Goal: Task Accomplishment & Management: Manage account settings

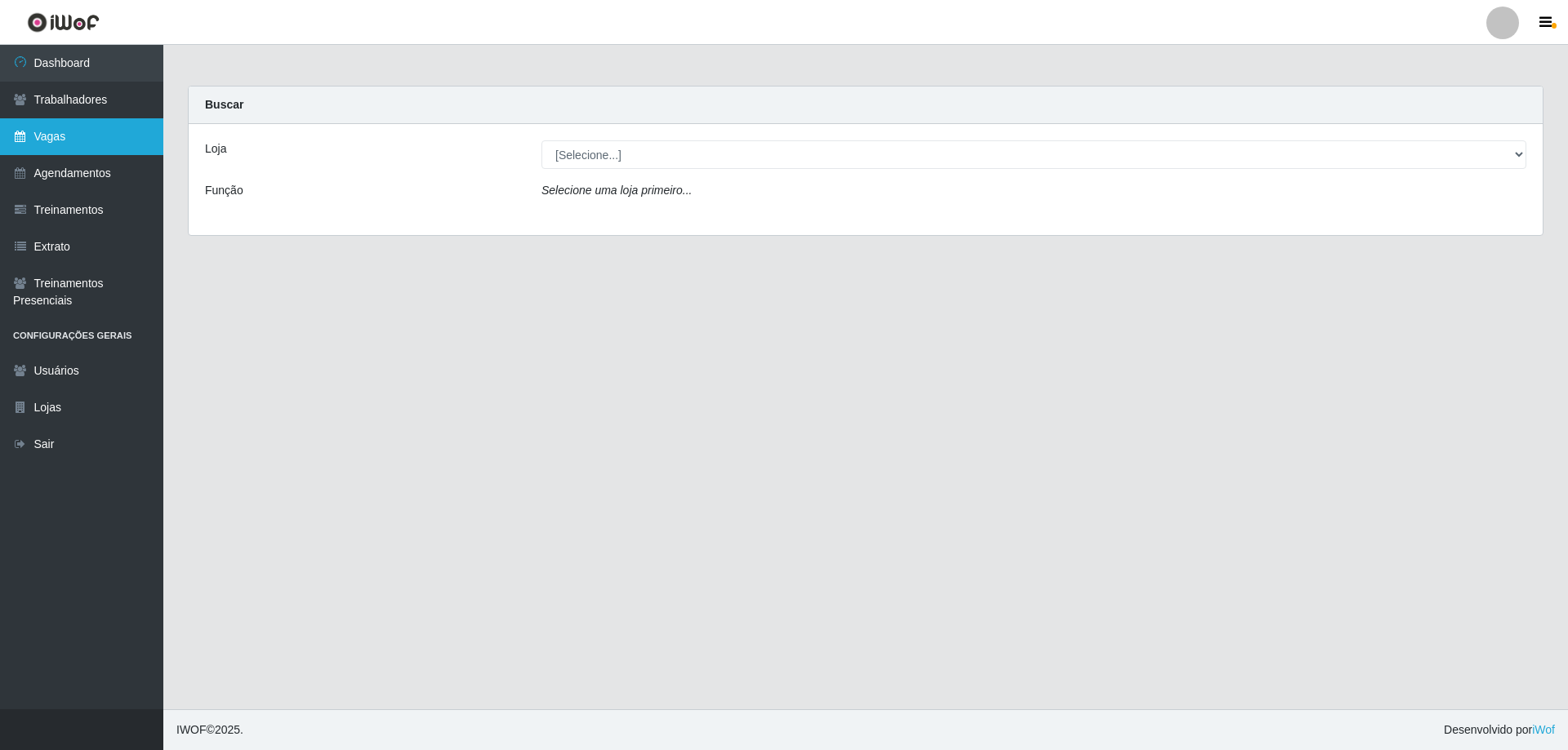
click at [95, 131] on link "Vagas" at bounding box center [82, 137] width 163 height 37
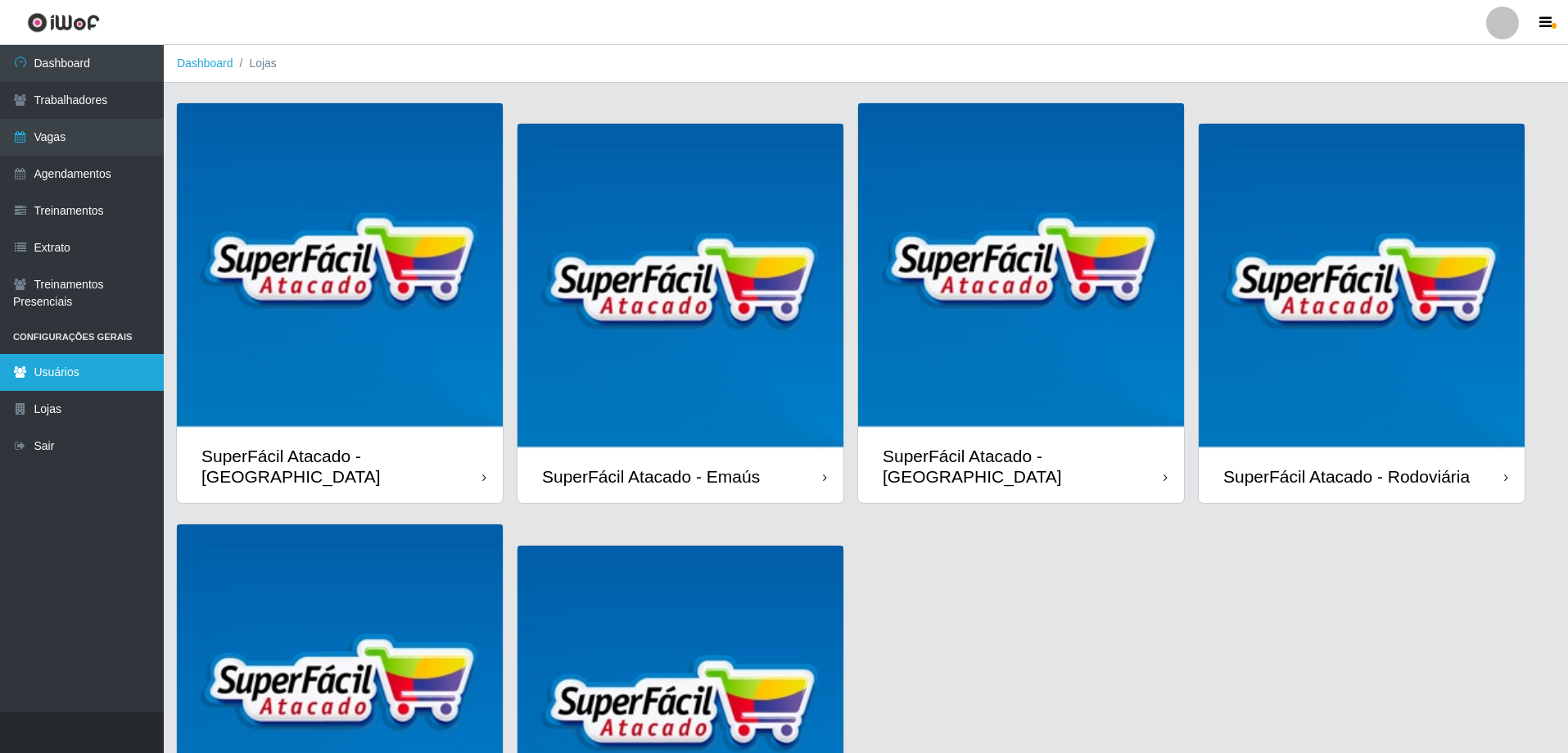
click at [107, 373] on link "Usuários" at bounding box center [82, 372] width 164 height 37
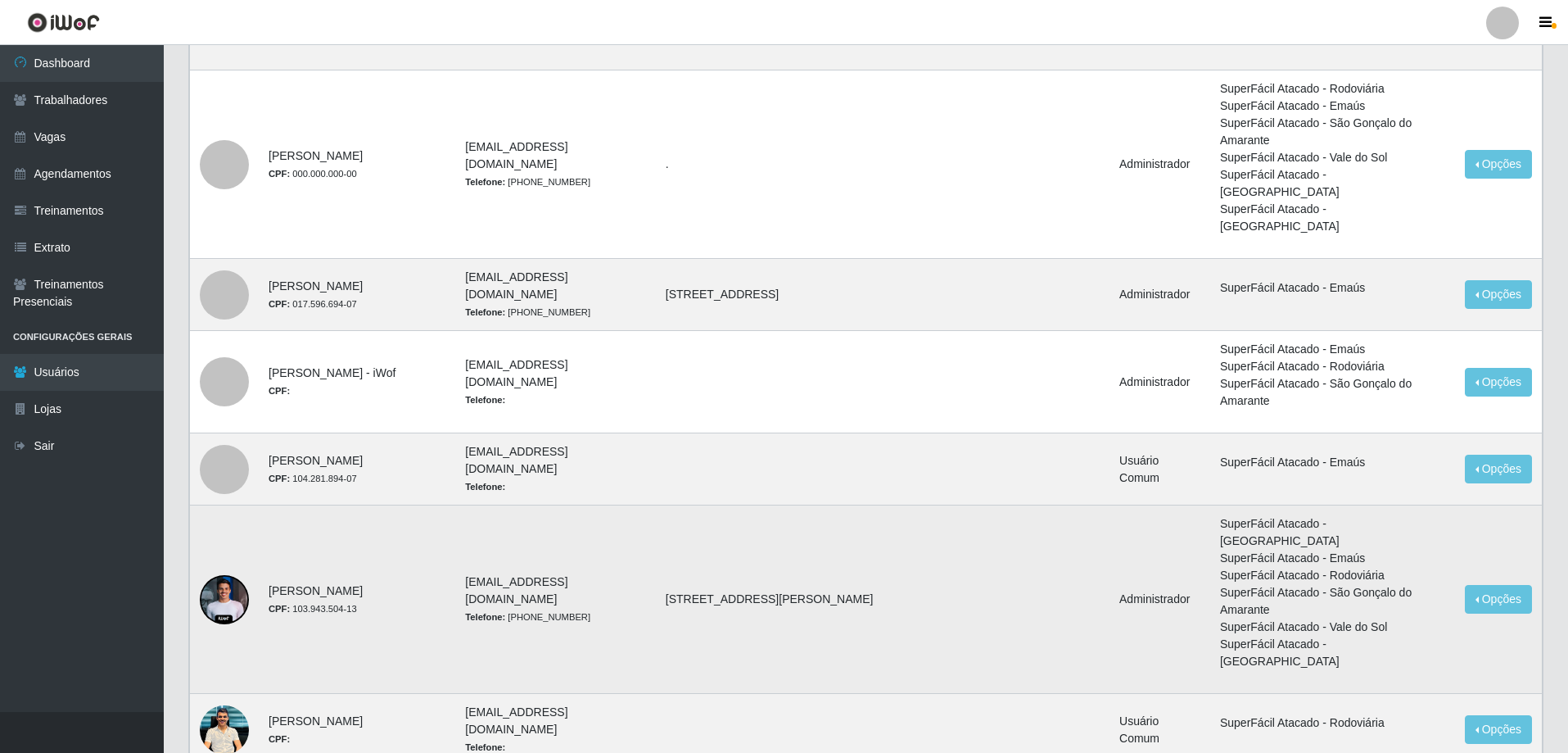
scroll to position [873, 0]
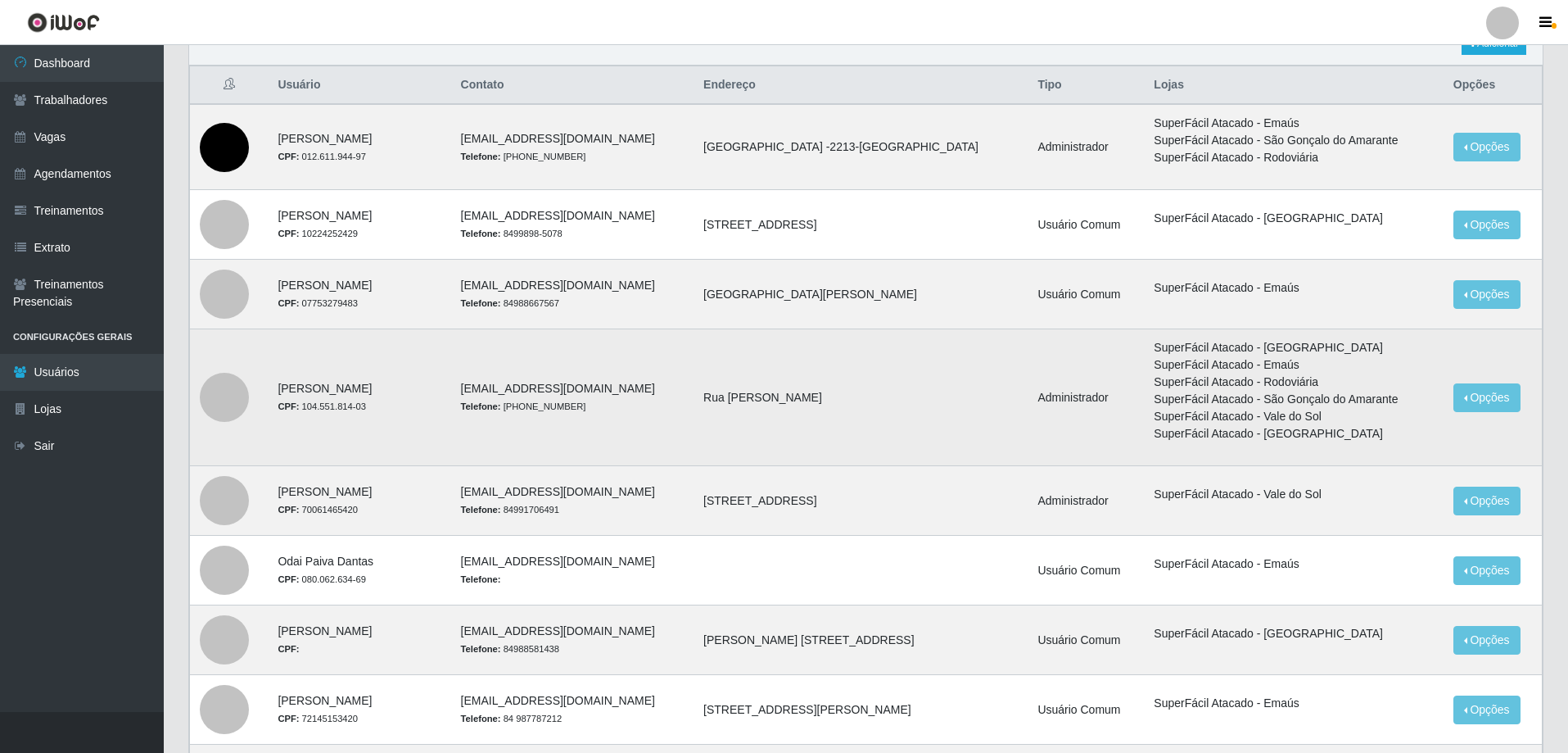
scroll to position [323, 0]
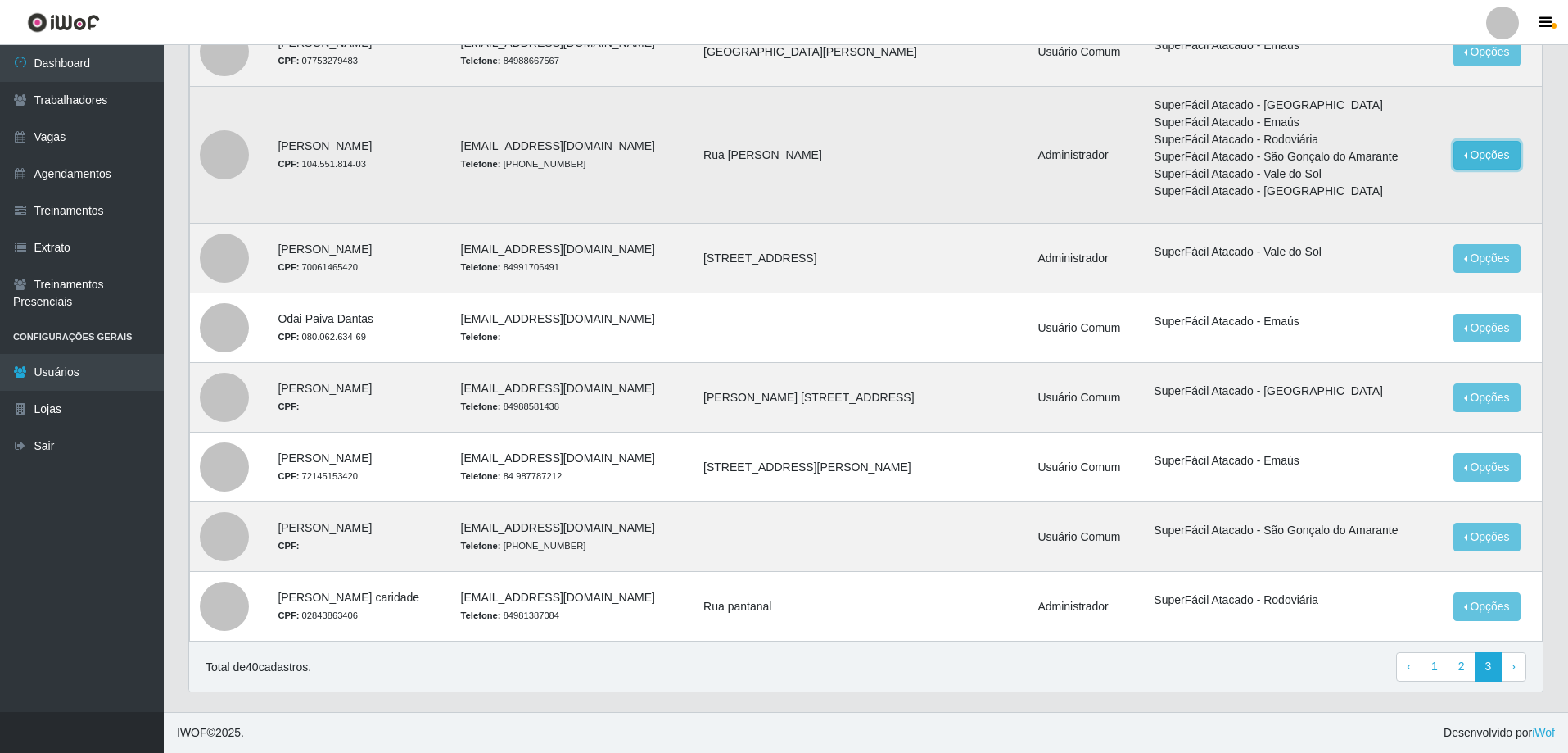
click at [1489, 147] on button "Opções" at bounding box center [1487, 154] width 67 height 28
click at [1377, 159] on link "Editar" at bounding box center [1361, 158] width 47 height 13
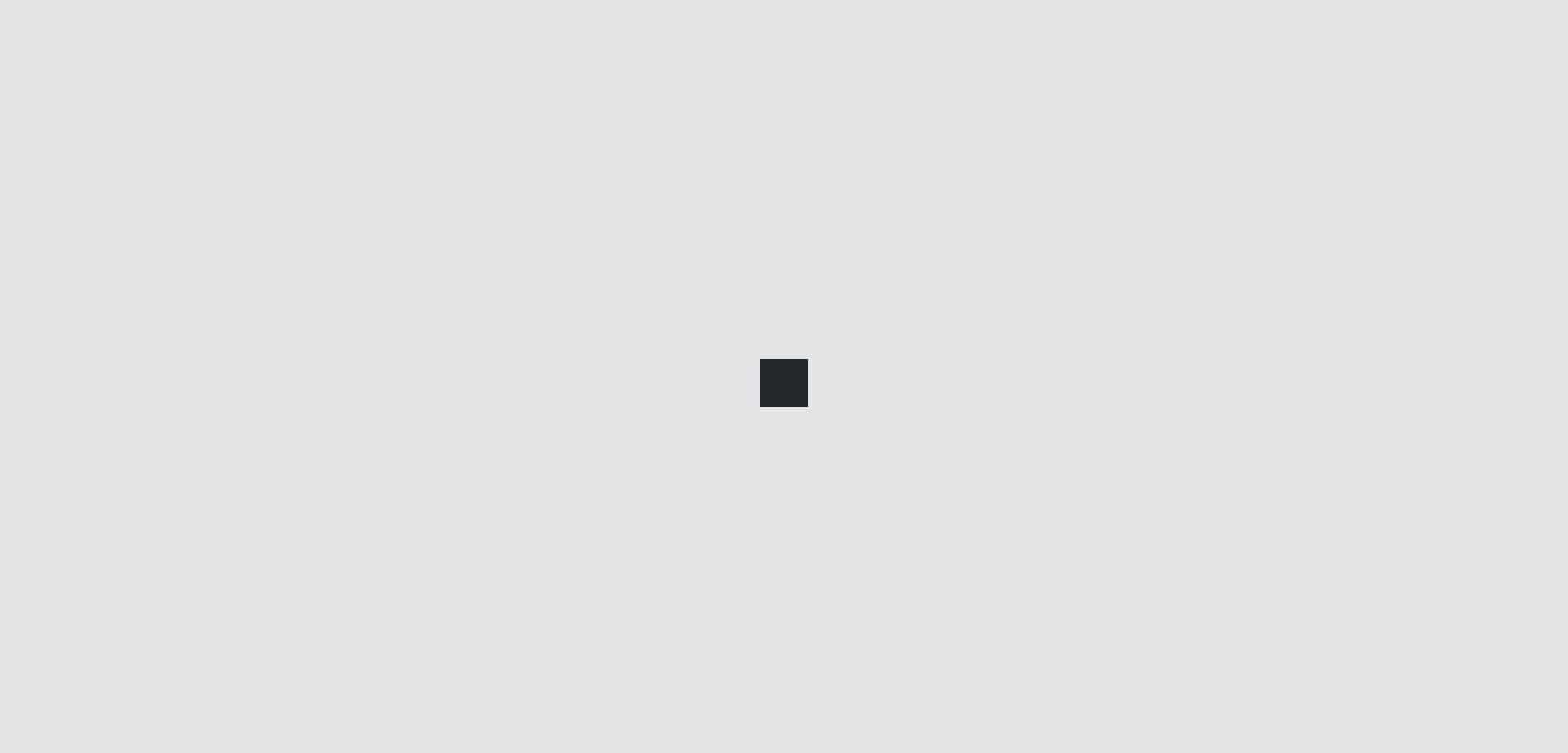
select select "1"
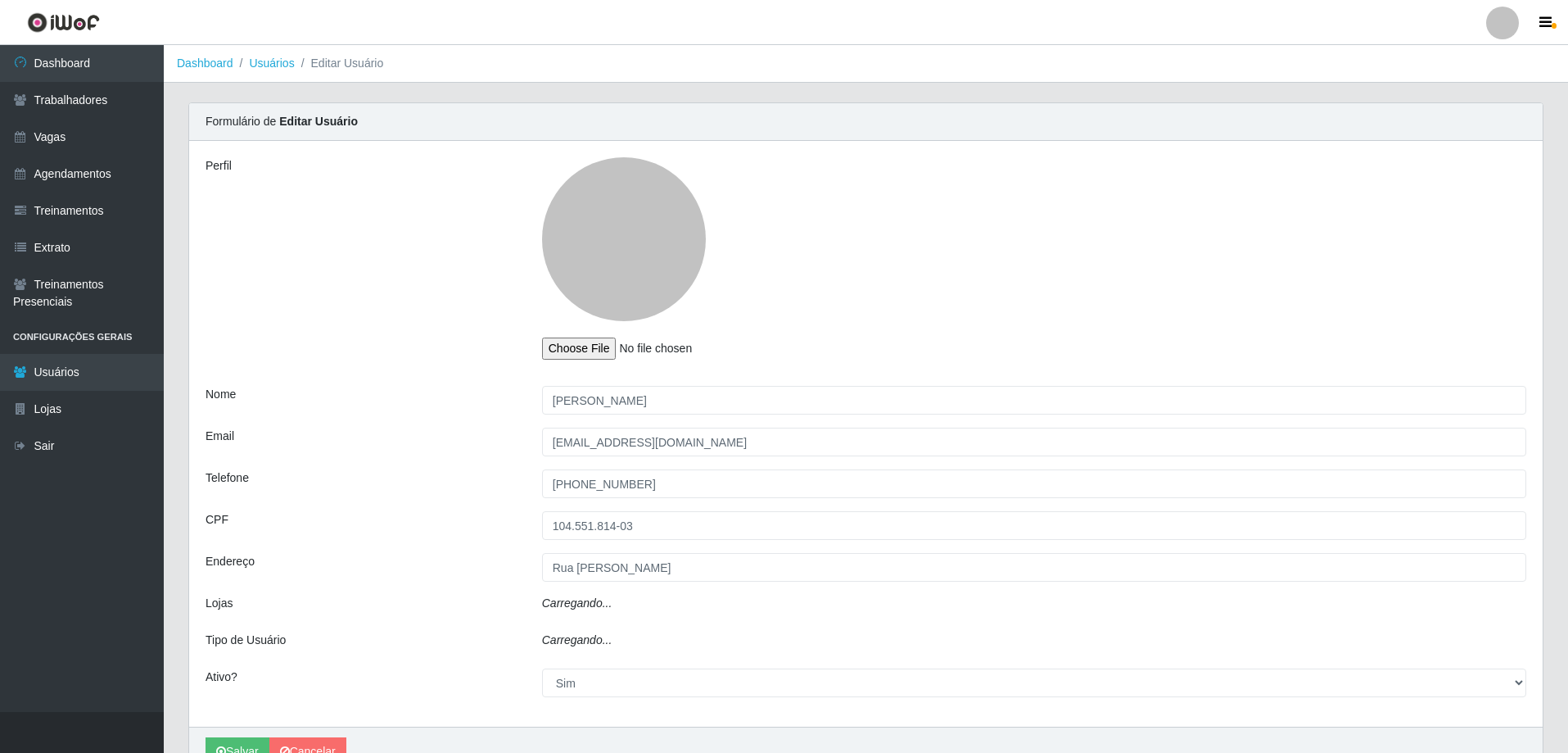
select select "1"
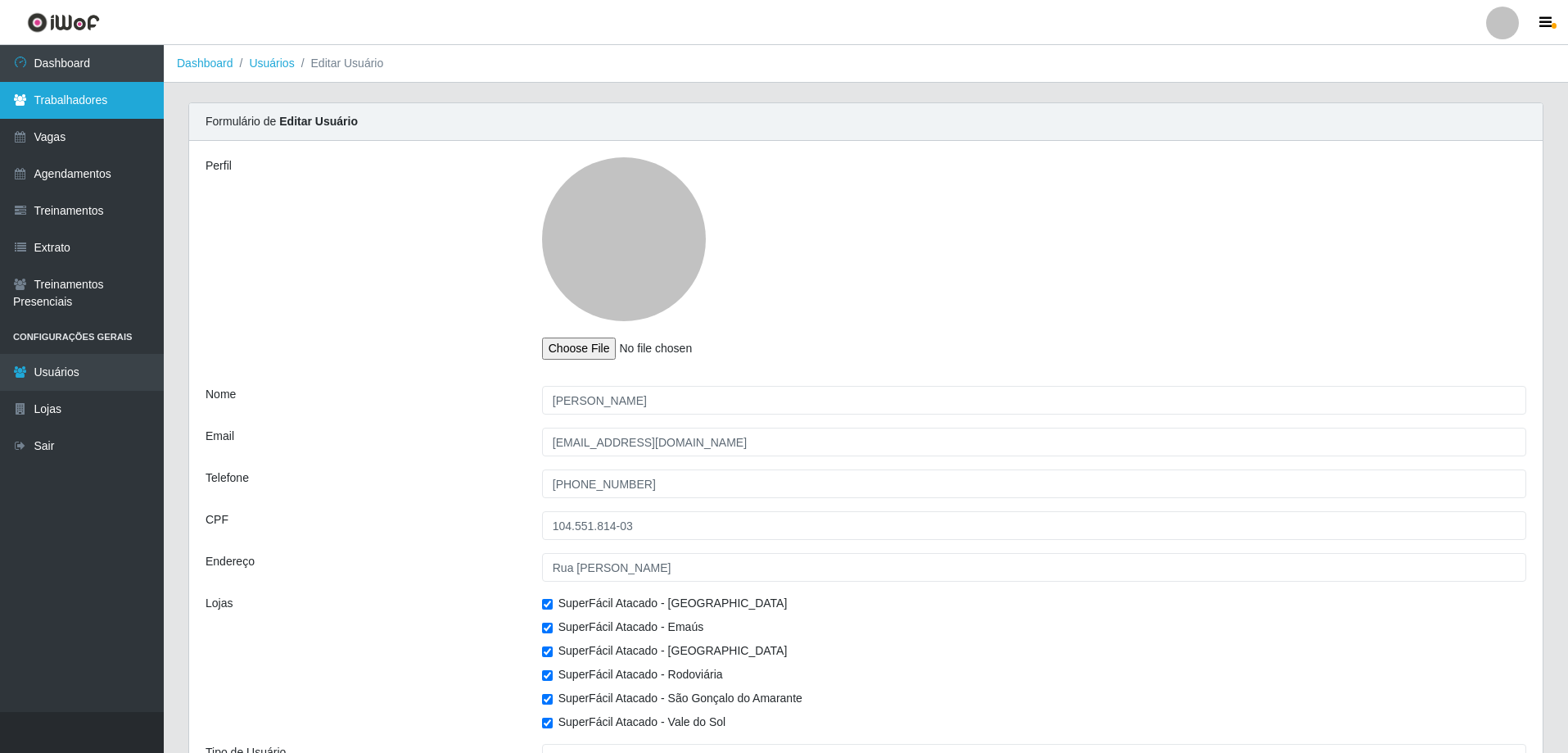
click at [103, 97] on link "Trabalhadores" at bounding box center [82, 100] width 164 height 37
